Goal: Find contact information: Find contact information

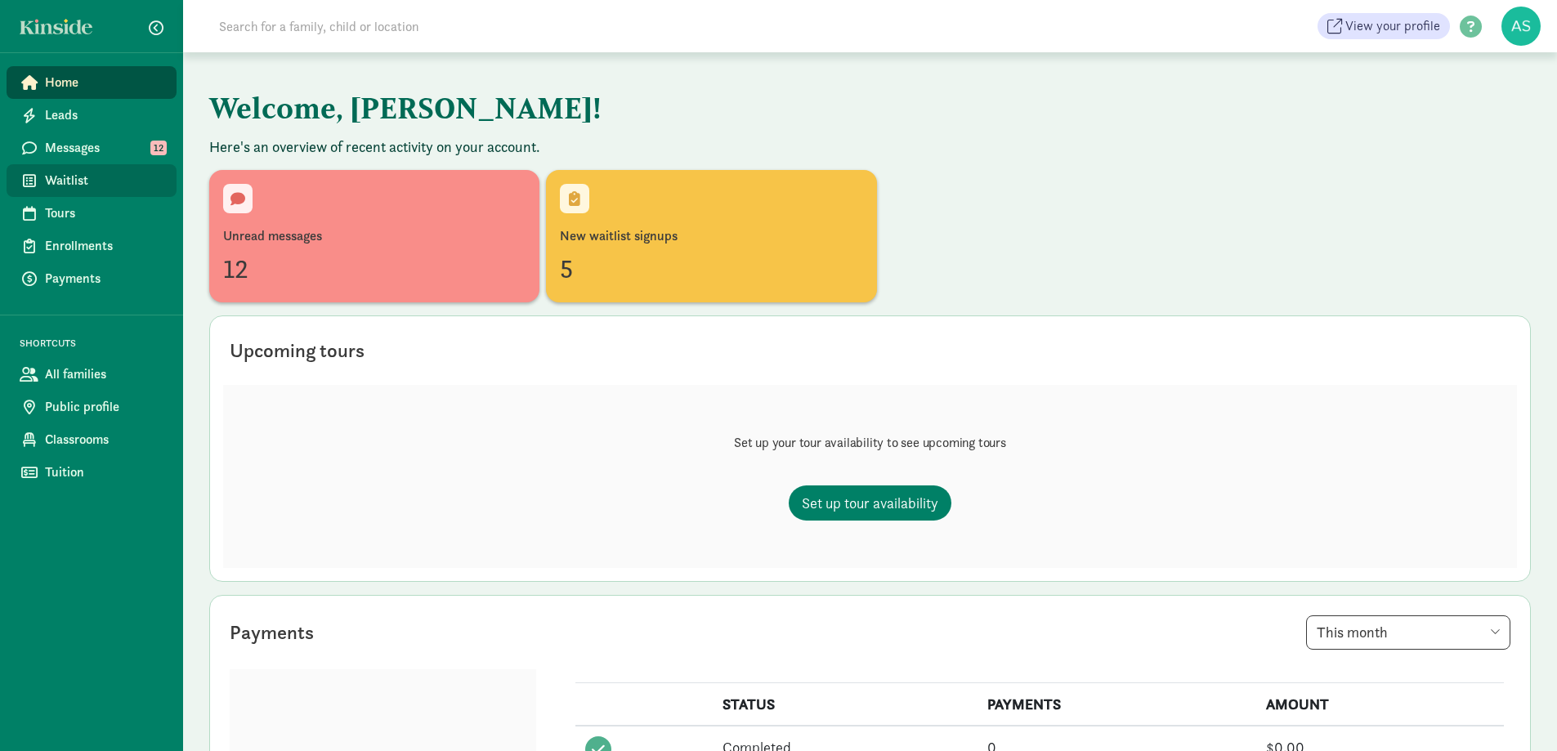
click at [85, 172] on span "Waitlist" at bounding box center [104, 181] width 119 height 20
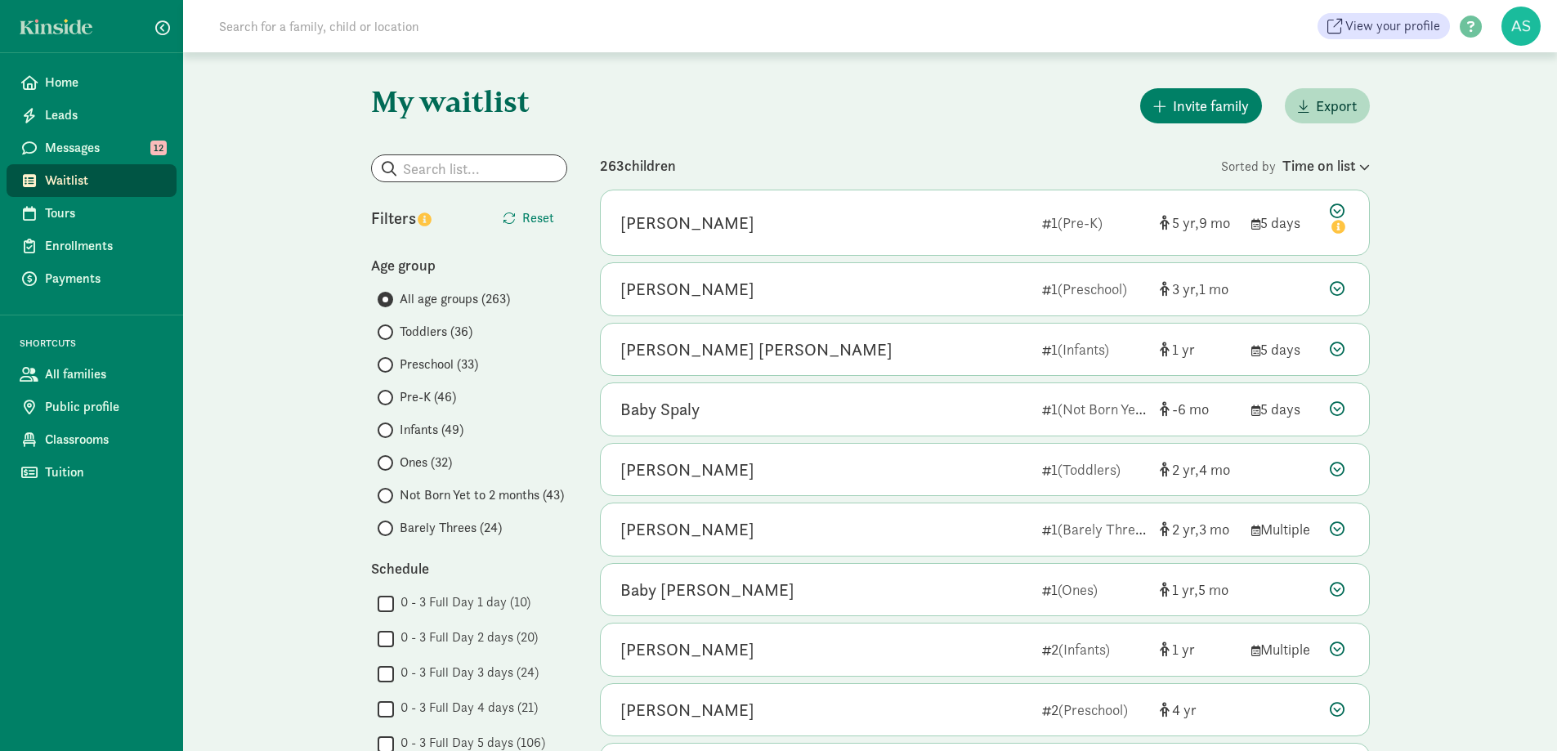
click at [424, 426] on span "Infants (49)" at bounding box center [432, 430] width 64 height 20
click at [388, 426] on input "Infants (49)" at bounding box center [383, 430] width 11 height 11
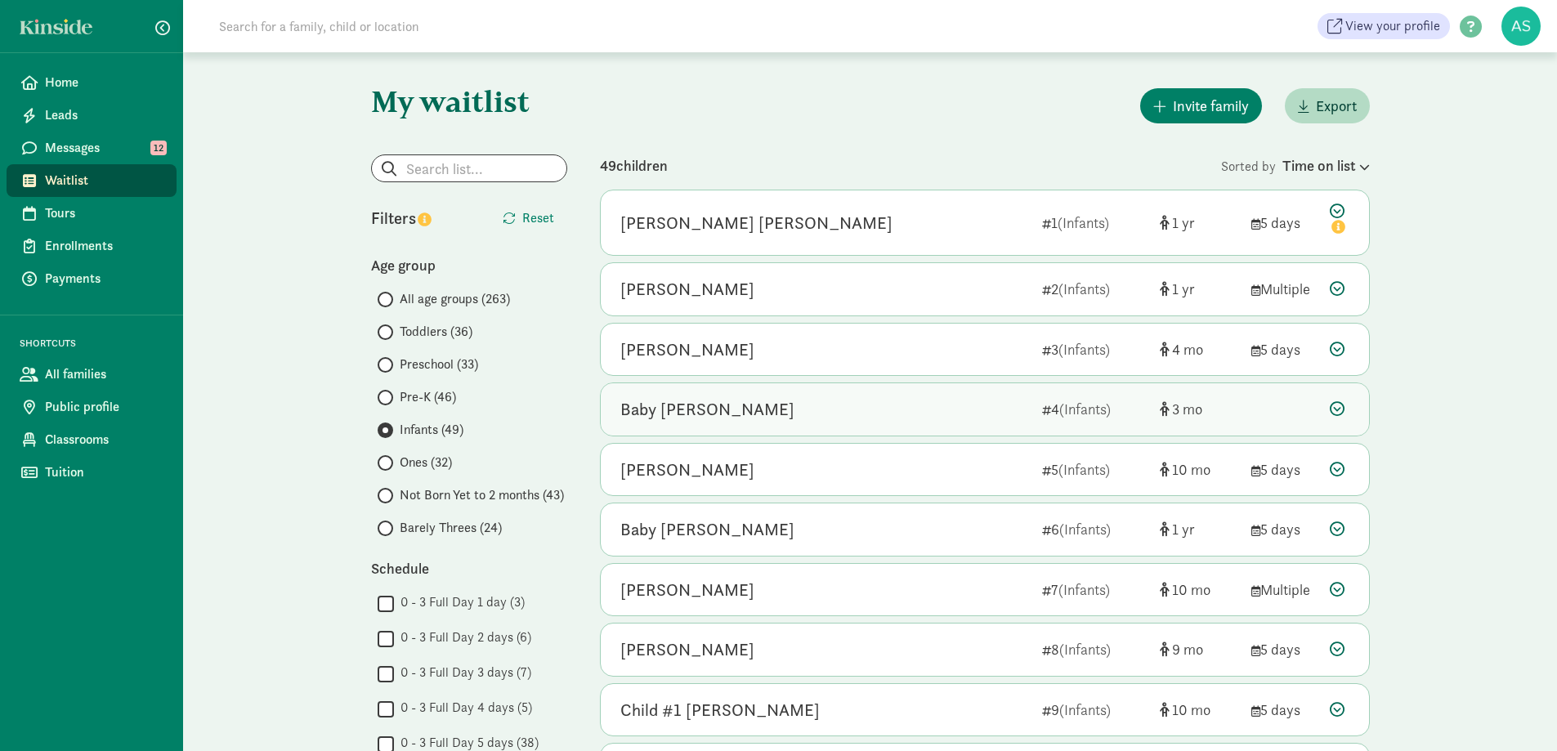
click at [710, 413] on div "Baby Lutz" at bounding box center [824, 409] width 409 height 26
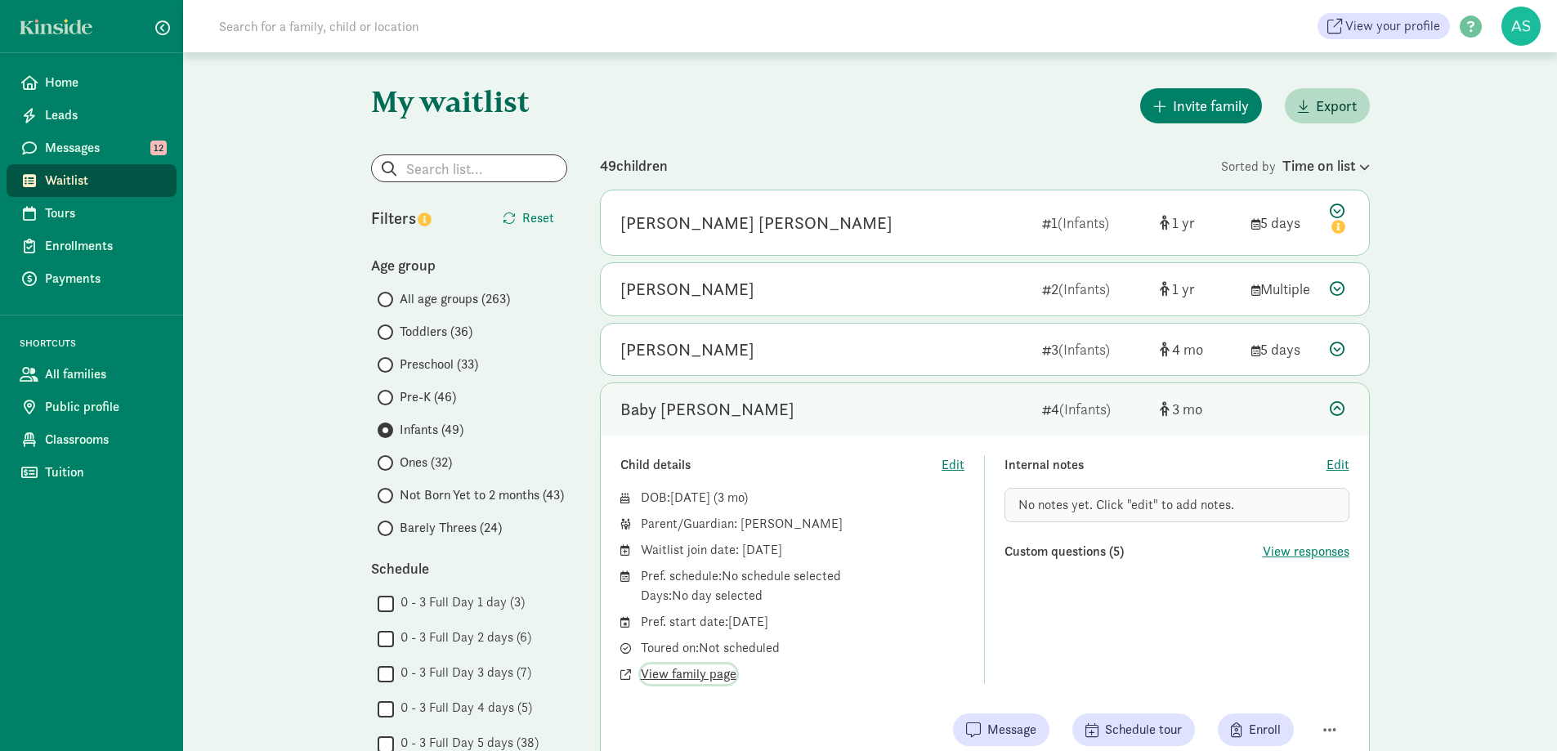
click at [716, 676] on span "View family page" at bounding box center [689, 675] width 96 height 20
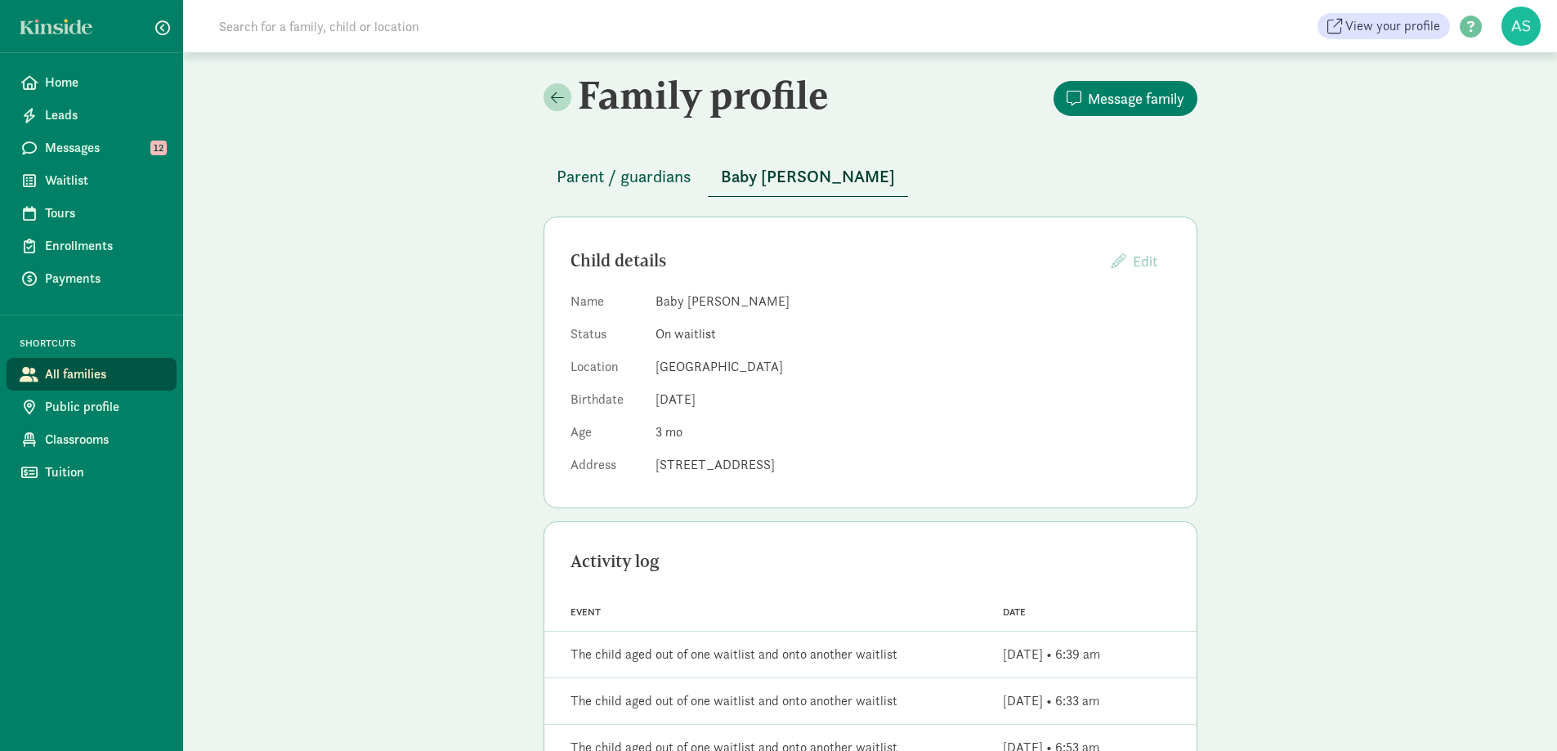
click at [642, 181] on span "Parent / guardians" at bounding box center [624, 176] width 135 height 26
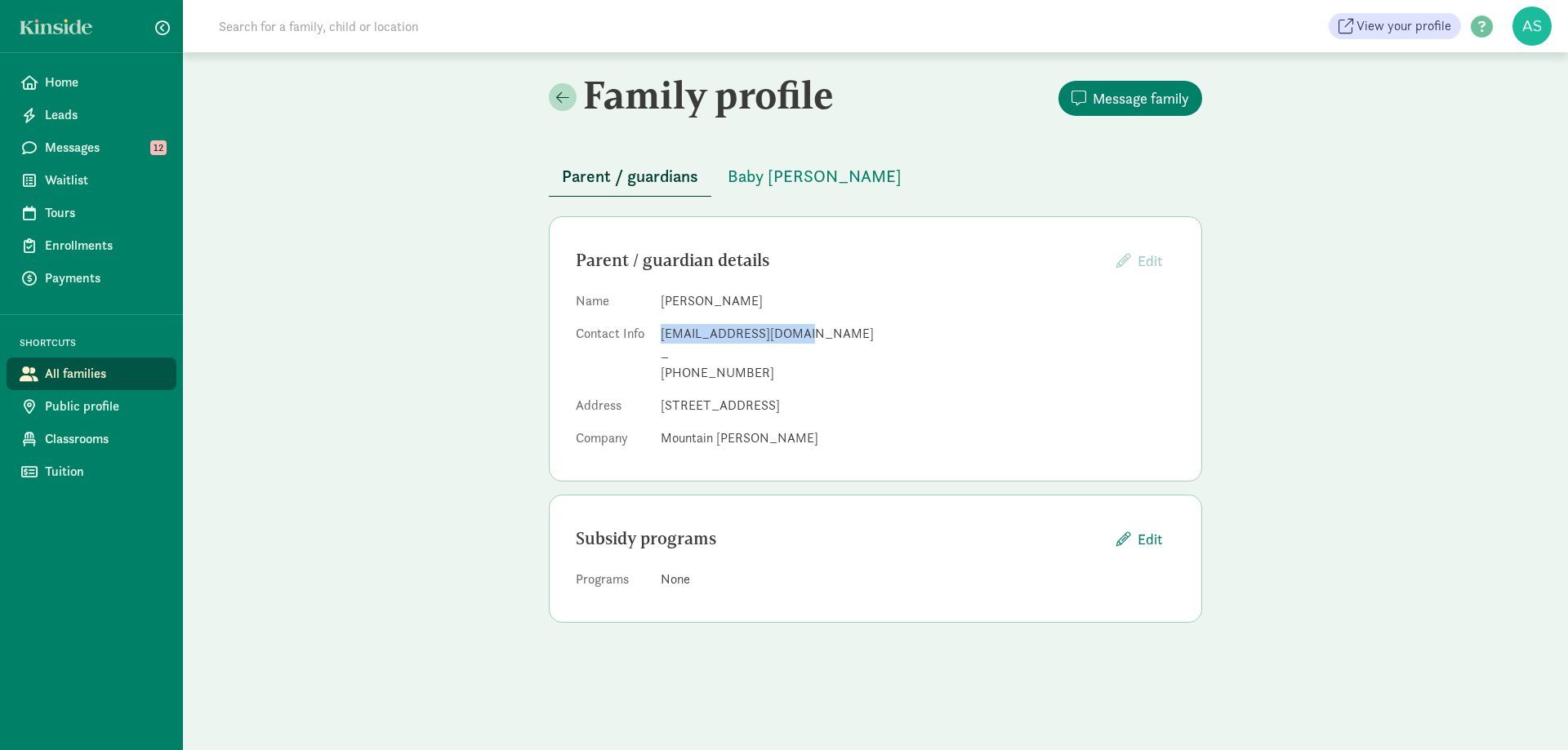
drag, startPoint x: 661, startPoint y: 335, endPoint x: 805, endPoint y: 335, distance: 144.0
click at [805, 335] on div "joanmlutz15@gmail.com" at bounding box center [917, 335] width 514 height 20
copy div "joanmlutz15@gmail.com"
